Goal: Check status: Check status

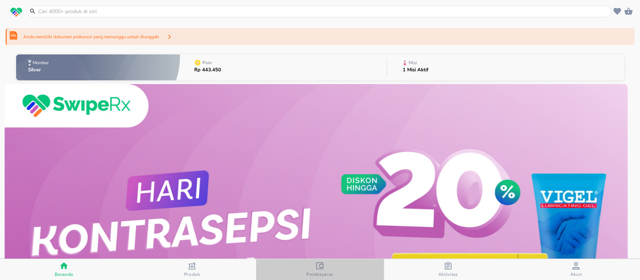
click at [325, 271] on span "Pembayaran" at bounding box center [319, 274] width 27 height 6
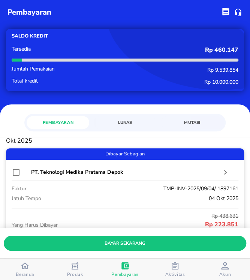
click at [186, 126] on span "Mutasi" at bounding box center [192, 122] width 54 height 7
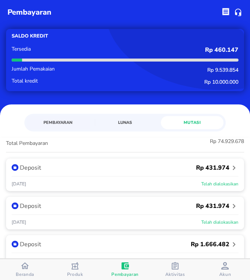
click at [109, 109] on div "Pembayaran Lunas Mutasi" at bounding box center [125, 120] width 250 height 33
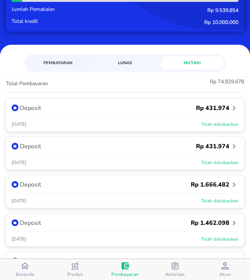
scroll to position [67, 0]
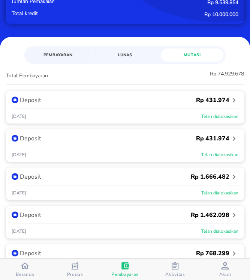
click at [229, 138] on icon "button" at bounding box center [233, 138] width 9 height 9
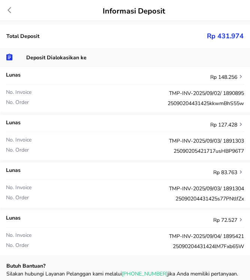
click at [9, 12] on icon at bounding box center [12, 9] width 11 height 7
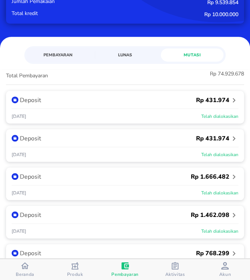
click at [233, 102] on icon "button" at bounding box center [234, 100] width 3 height 4
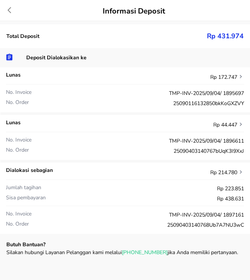
click at [9, 12] on icon at bounding box center [12, 9] width 11 height 7
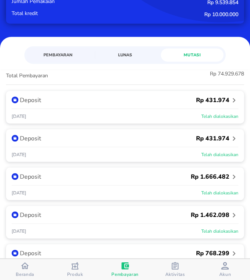
click at [233, 98] on icon "button" at bounding box center [234, 100] width 3 height 4
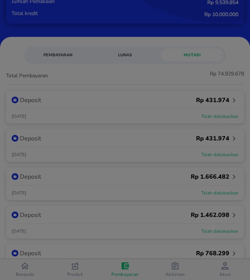
click at [226, 98] on div at bounding box center [125, 140] width 250 height 280
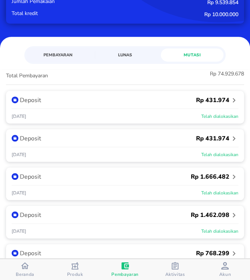
click at [229, 100] on icon "button" at bounding box center [233, 100] width 9 height 9
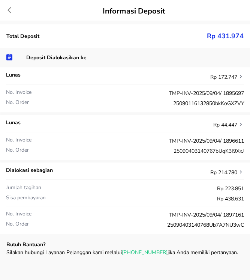
click at [9, 12] on icon at bounding box center [12, 9] width 11 height 7
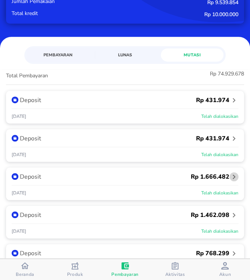
click at [233, 175] on icon "button" at bounding box center [234, 176] width 3 height 4
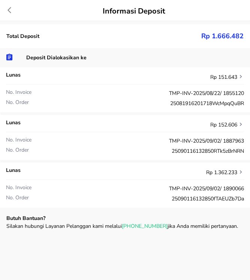
click at [10, 10] on icon at bounding box center [12, 9] width 11 height 7
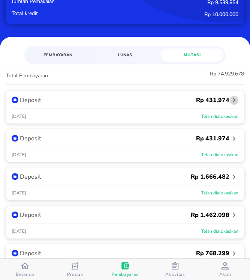
click at [233, 98] on icon "button" at bounding box center [234, 100] width 3 height 4
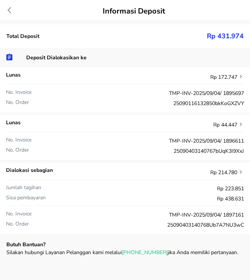
click at [190, 118] on div "Lunas Rp 172.747 No. Invoice TMP-INV-2025/09/04/ 1895697 No. Order 250901161328…" at bounding box center [125, 150] width 250 height 166
click at [10, 10] on icon at bounding box center [12, 9] width 11 height 7
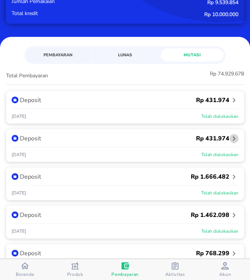
click at [233, 136] on icon "button" at bounding box center [234, 138] width 3 height 4
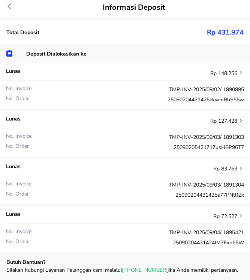
scroll to position [3, 0]
